Goal: Entertainment & Leisure: Browse casually

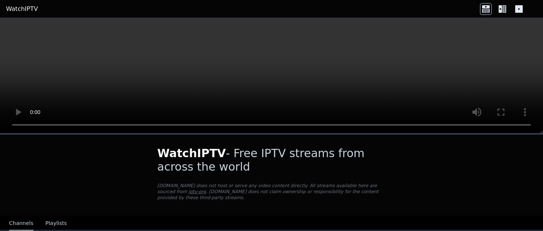
click at [503, 8] on icon at bounding box center [504, 9] width 4 height 8
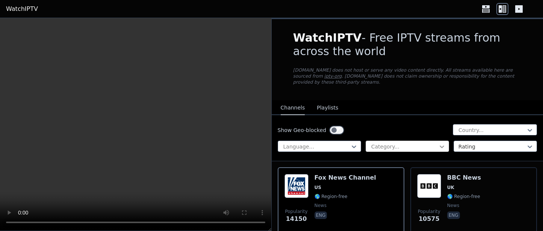
click at [438, 143] on icon at bounding box center [442, 147] width 8 height 8
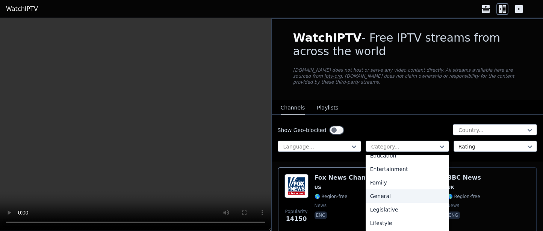
scroll to position [181, 0]
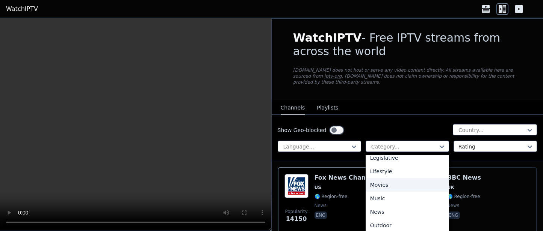
click at [382, 178] on div "Movies" at bounding box center [407, 185] width 83 height 14
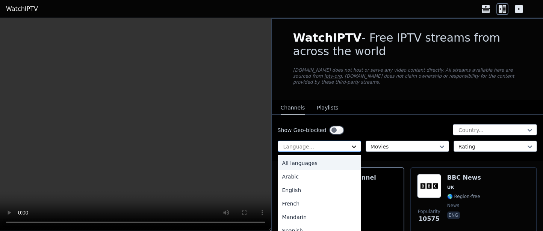
click at [353, 146] on icon at bounding box center [354, 147] width 5 height 3
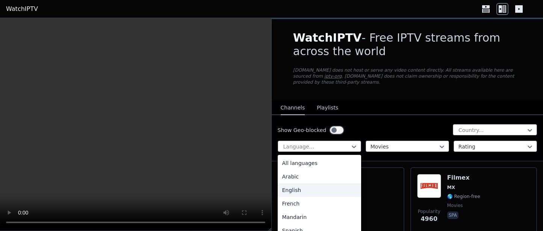
click at [299, 184] on div "English" at bounding box center [319, 191] width 83 height 14
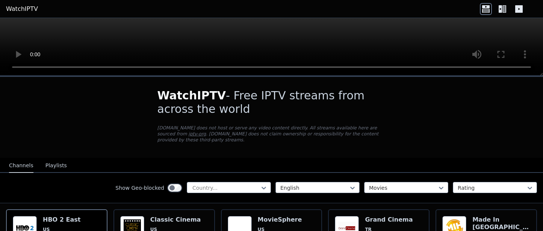
click at [502, 3] on icon at bounding box center [502, 9] width 12 height 12
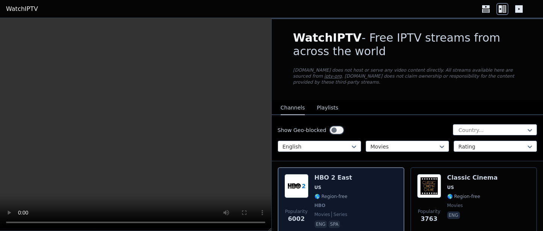
click at [360, 201] on div "Popularity 6002 HBO 2 East US 🌎 Region-free HBO movies series eng spa" at bounding box center [340, 202] width 113 height 56
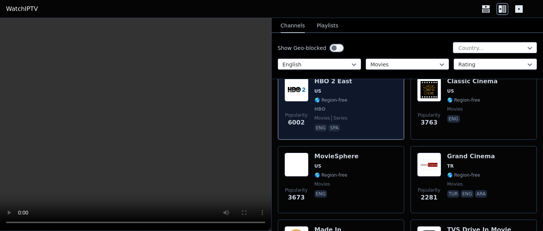
scroll to position [99, 0]
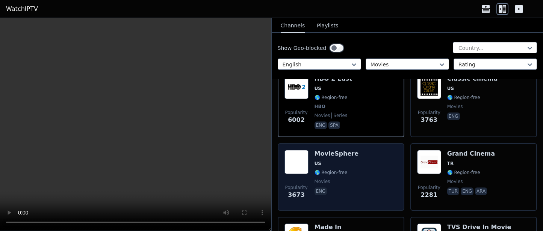
click at [364, 175] on div "Popularity 3673 MovieSphere US 🌎 Region-free movies eng" at bounding box center [340, 177] width 113 height 54
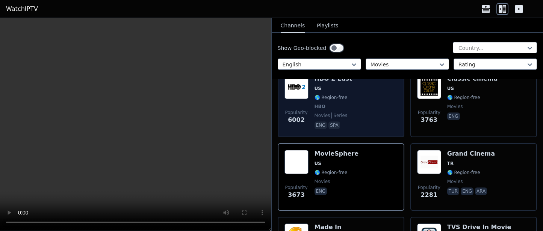
click at [364, 107] on div "Popularity 6002 HBO 2 East US 🌎 Region-free HBO movies series eng spa" at bounding box center [340, 103] width 113 height 56
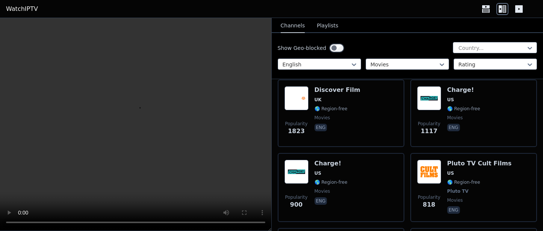
scroll to position [309, 0]
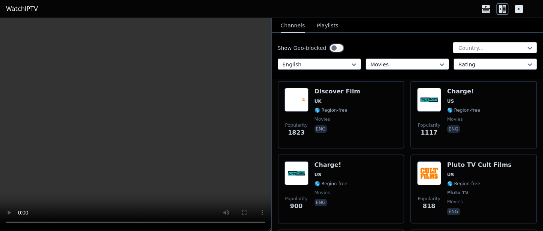
click at [364, 107] on div "Popularity 1823 Discover Film UK 🌎 Region-free movies eng" at bounding box center [340, 115] width 113 height 54
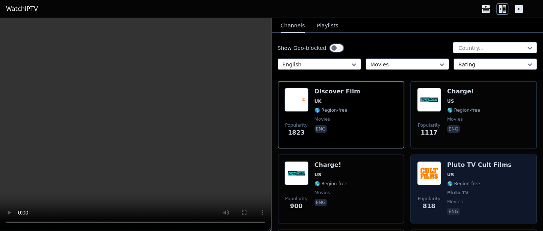
click at [484, 181] on span "🌎 Region-free" at bounding box center [479, 184] width 65 height 6
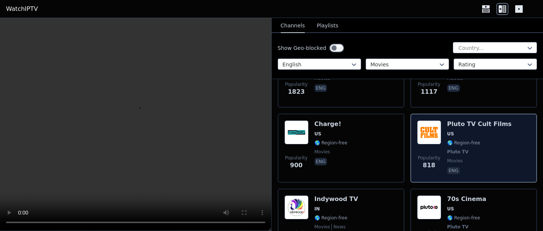
scroll to position [388, 0]
